Goal: Navigation & Orientation: Find specific page/section

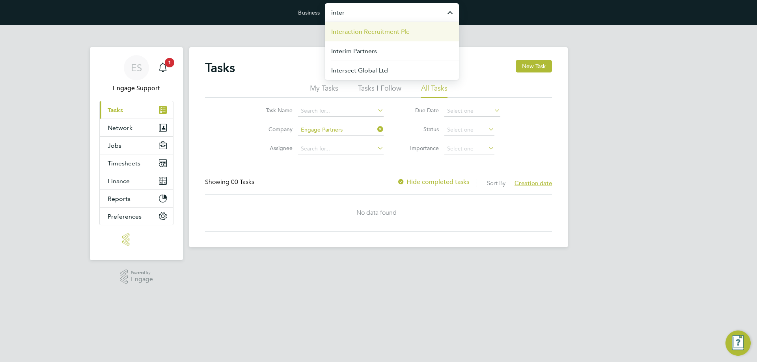
click at [381, 27] on span "Interaction Recruitment Plc" at bounding box center [370, 31] width 78 height 9
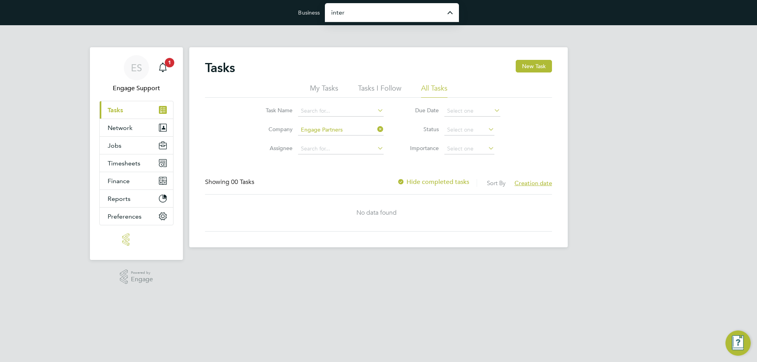
type input "Interaction Recruitment Plc"
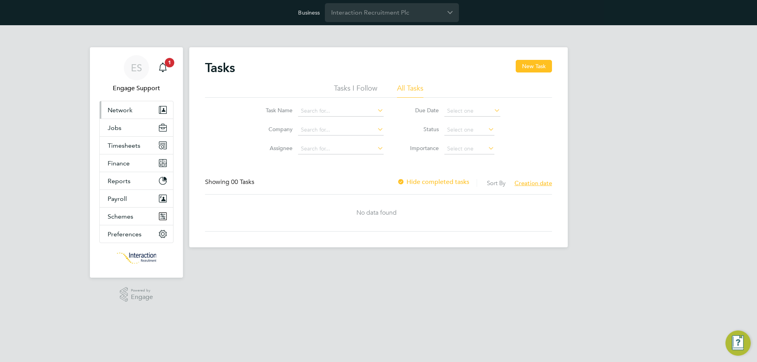
click at [131, 113] on span "Network" at bounding box center [120, 109] width 25 height 7
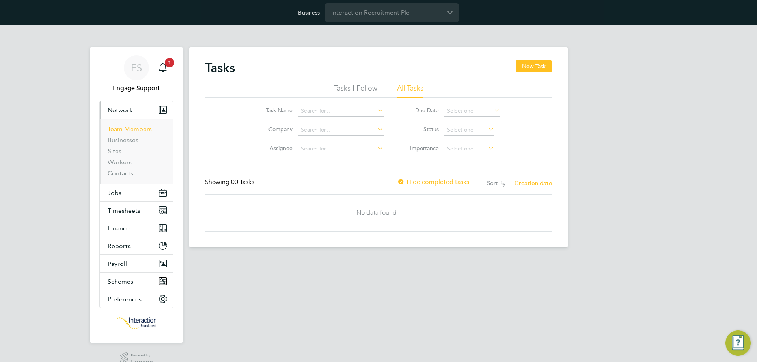
click at [129, 125] on link "Team Members" at bounding box center [130, 128] width 44 height 7
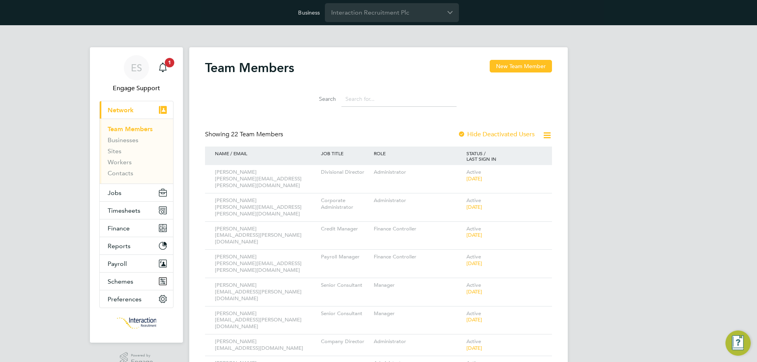
click at [375, 98] on input at bounding box center [398, 98] width 115 height 15
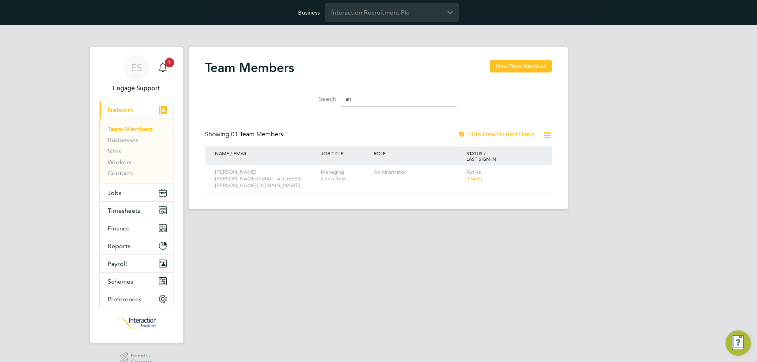
type input "a"
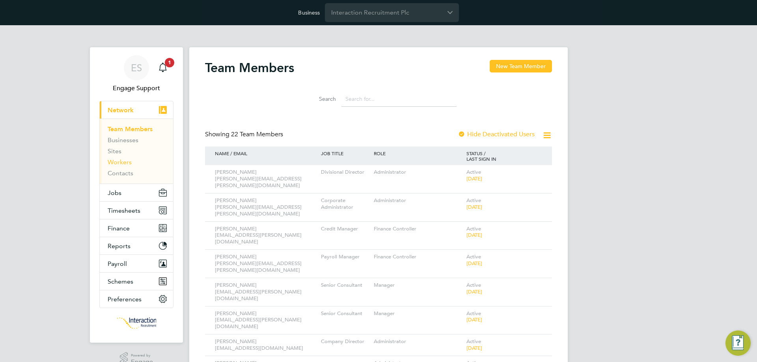
click at [119, 162] on link "Workers" at bounding box center [120, 162] width 24 height 7
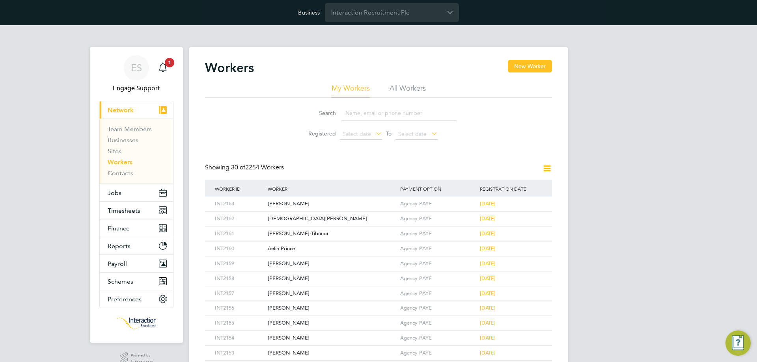
click at [422, 87] on li "All Workers" at bounding box center [408, 91] width 36 height 14
click at [125, 192] on button "Jobs" at bounding box center [136, 192] width 73 height 17
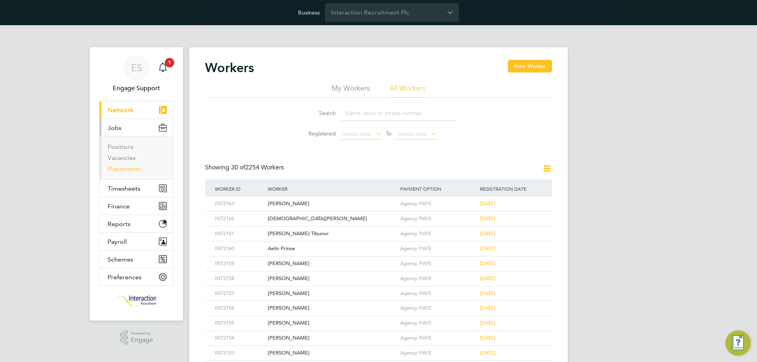
click at [121, 170] on link "Placements" at bounding box center [124, 168] width 33 height 7
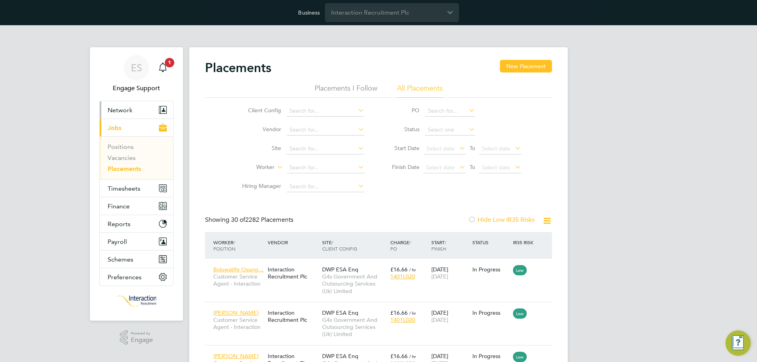
click at [123, 107] on span "Network" at bounding box center [120, 109] width 25 height 7
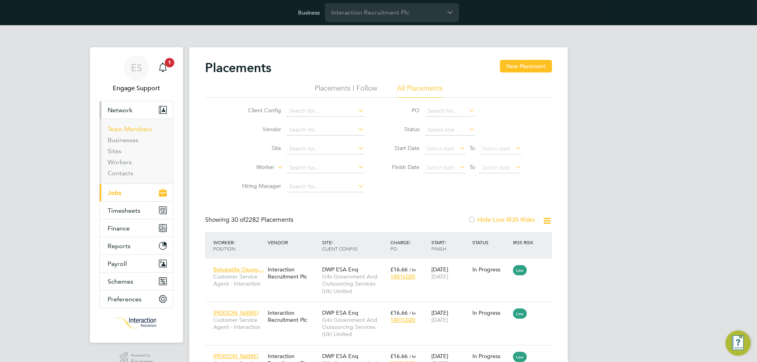
click at [128, 130] on link "Team Members" at bounding box center [130, 128] width 44 height 7
